Goal: Task Accomplishment & Management: Complete application form

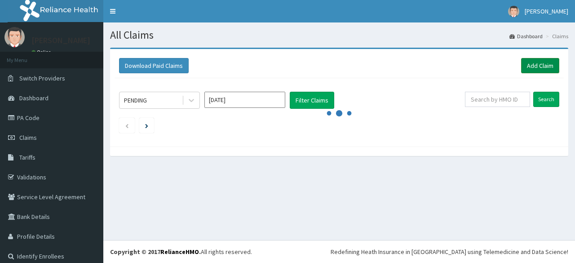
click at [536, 64] on link "Add Claim" at bounding box center [540, 65] width 38 height 15
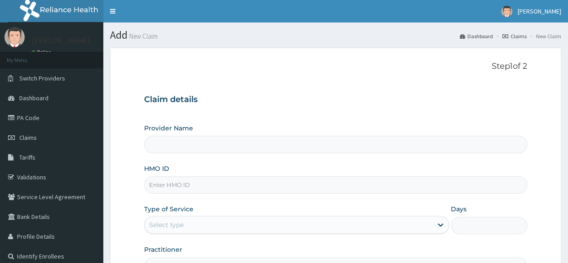
click at [531, 66] on form "Step 1 of 2 Claim details Provider Name HMO ID Type of Service Select type Days…" at bounding box center [335, 193] width 451 height 291
click at [269, 184] on input "HMO ID" at bounding box center [335, 185] width 383 height 18
paste input "CHL/11729/A"
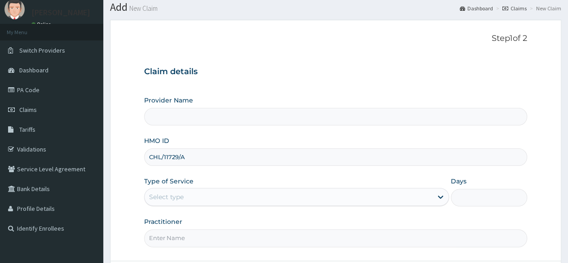
scroll to position [104, 0]
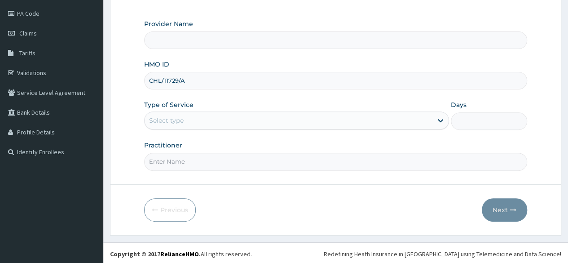
type input "CHL/11729/A"
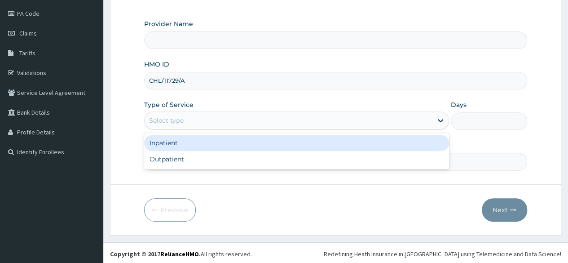
click at [273, 161] on div "Outpatient" at bounding box center [296, 159] width 305 height 16
type input "1"
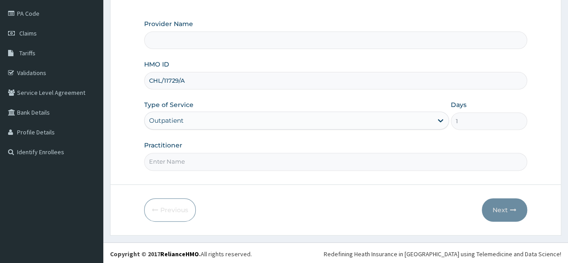
click at [284, 166] on input "Practitioner" at bounding box center [335, 162] width 383 height 18
type input "Locum"
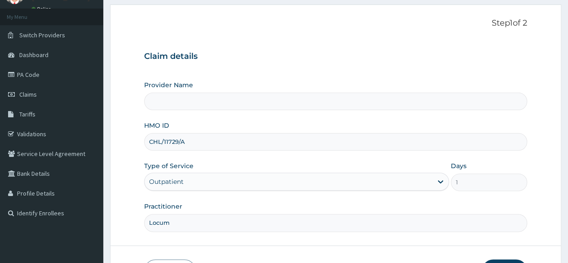
scroll to position [42, 0]
type input "Reliance Family Clinics (RFC)- [GEOGRAPHIC_DATA]"
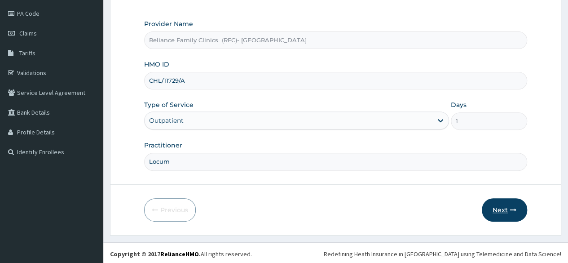
type input "Locum"
click at [510, 209] on icon "button" at bounding box center [513, 210] width 6 height 6
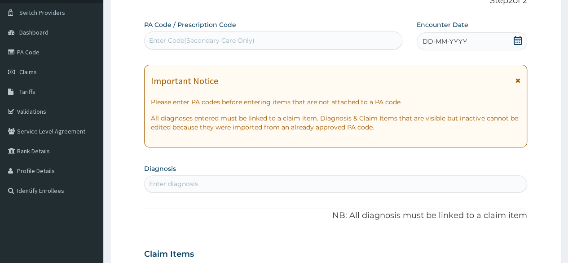
scroll to position [65, 0]
click at [350, 40] on div "Enter Code(Secondary Care Only)" at bounding box center [273, 41] width 257 height 14
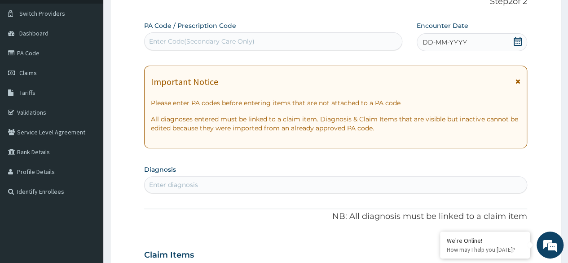
paste input "PA/EC2E15"
type input "PA/EC2E15"
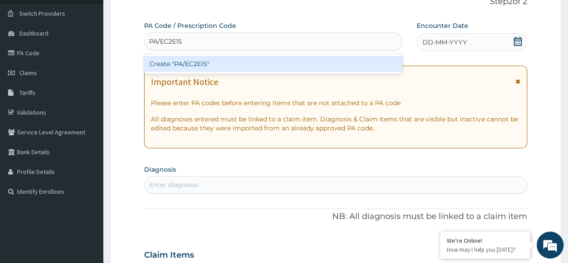
click at [212, 63] on div "Create "PA/EC2E15"" at bounding box center [273, 64] width 258 height 16
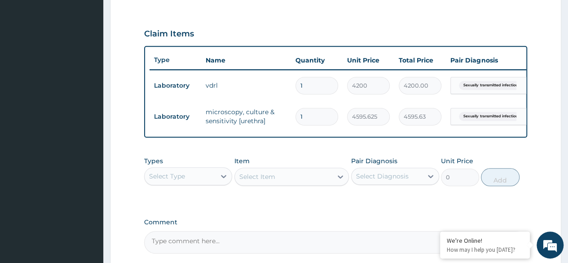
scroll to position [379, 0]
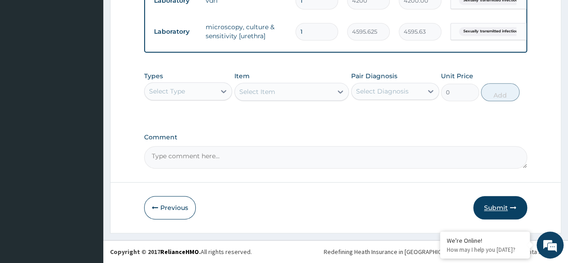
click at [498, 211] on button "Submit" at bounding box center [500, 207] width 54 height 23
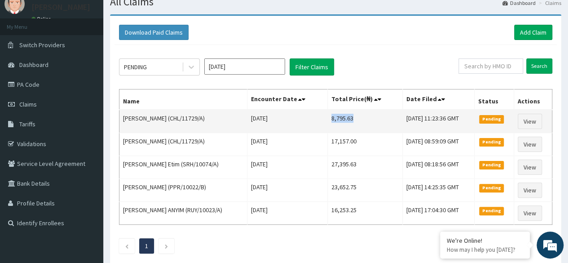
drag, startPoint x: 322, startPoint y: 116, endPoint x: 354, endPoint y: 116, distance: 32.3
click at [354, 116] on td "8,795.63" at bounding box center [365, 121] width 75 height 23
copy td "8,795.63"
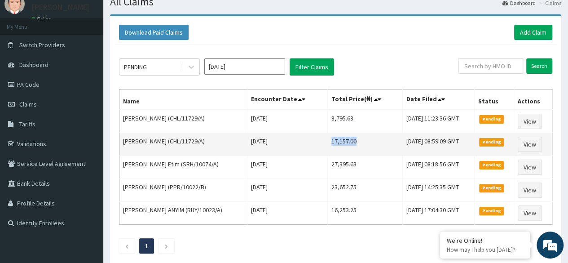
drag, startPoint x: 322, startPoint y: 138, endPoint x: 356, endPoint y: 137, distance: 34.1
click at [356, 137] on td "17,157.00" at bounding box center [365, 144] width 75 height 23
copy td "17,157.00"
